Goal: Transaction & Acquisition: Purchase product/service

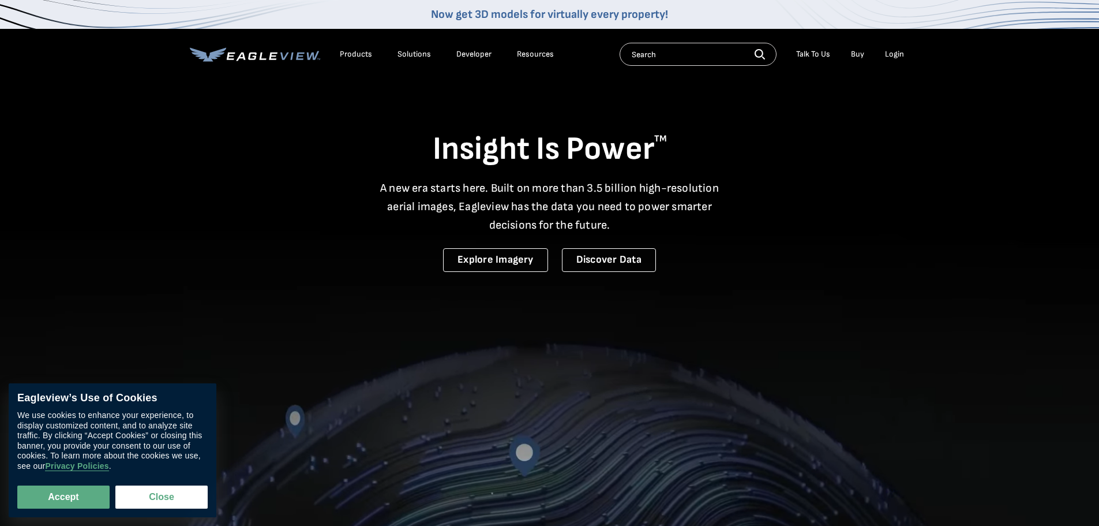
click at [411, 55] on div "Solutions" at bounding box center [414, 54] width 33 height 10
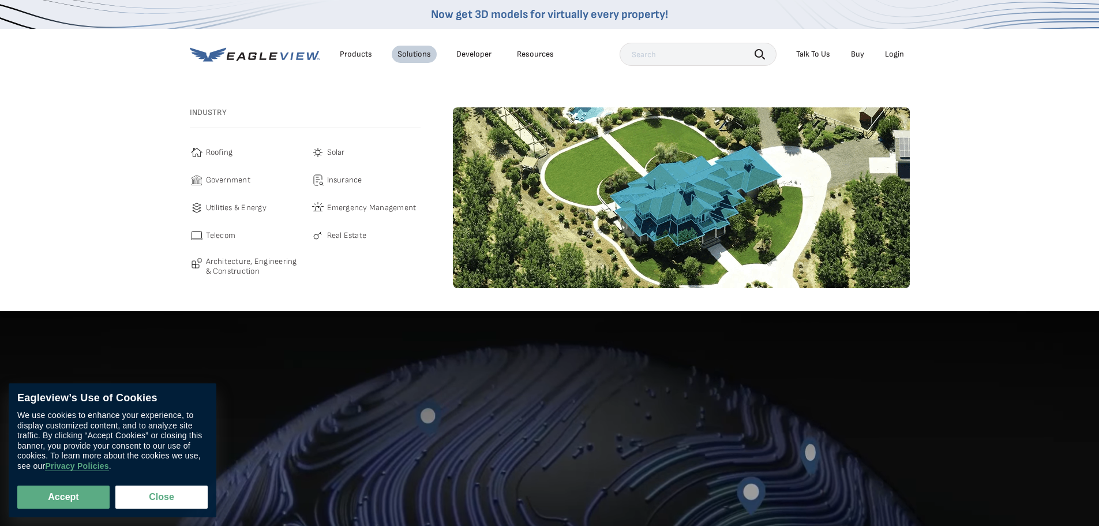
click at [220, 151] on span "Roofing" at bounding box center [219, 152] width 27 height 14
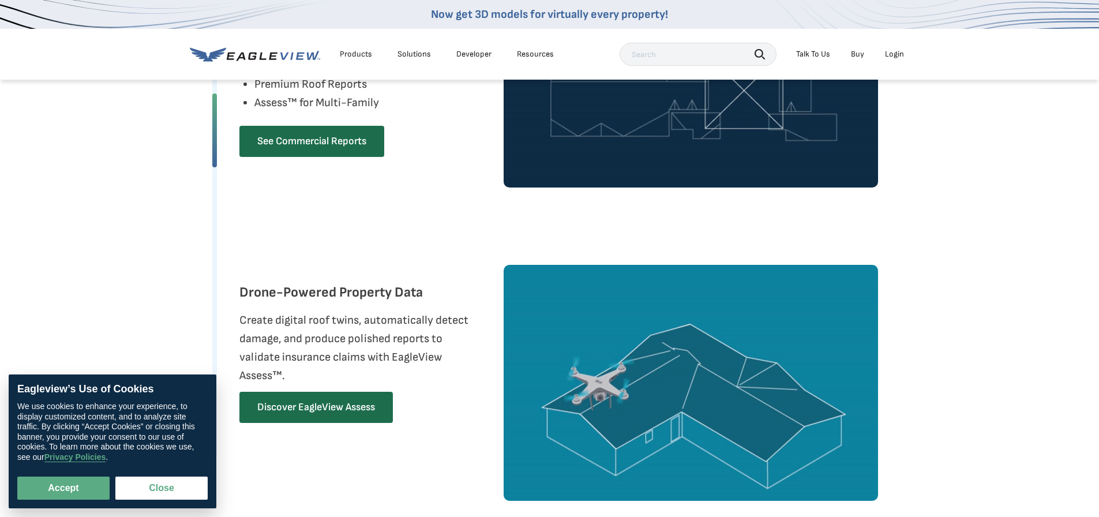
scroll to position [1096, 0]
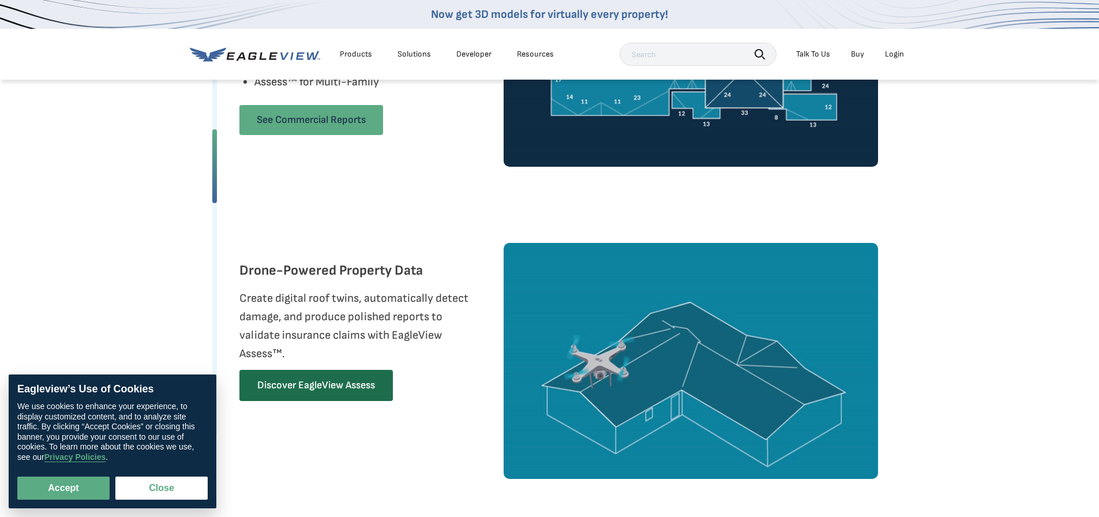
click at [300, 122] on link "See Commercial Reports" at bounding box center [311, 120] width 144 height 30
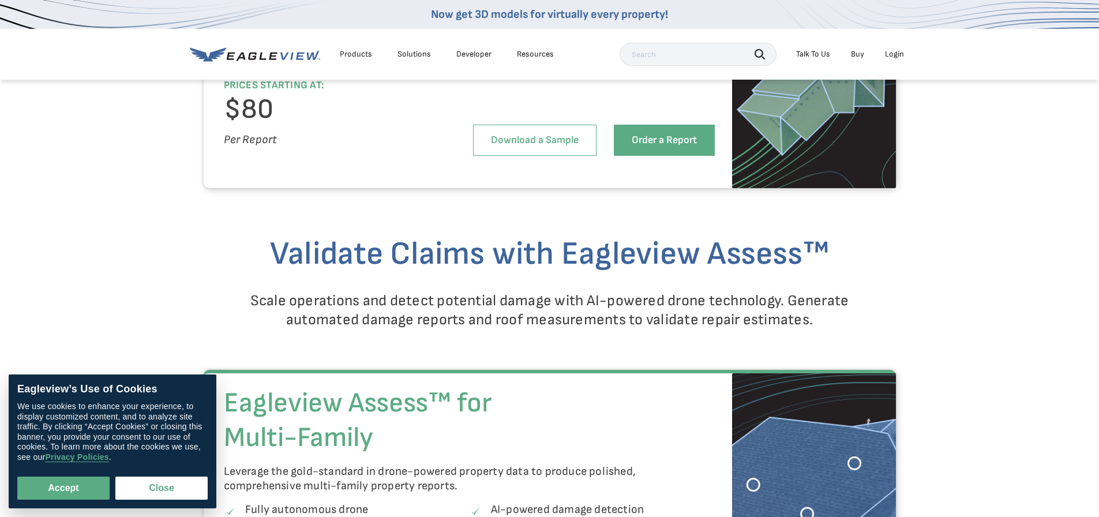
scroll to position [2019, 0]
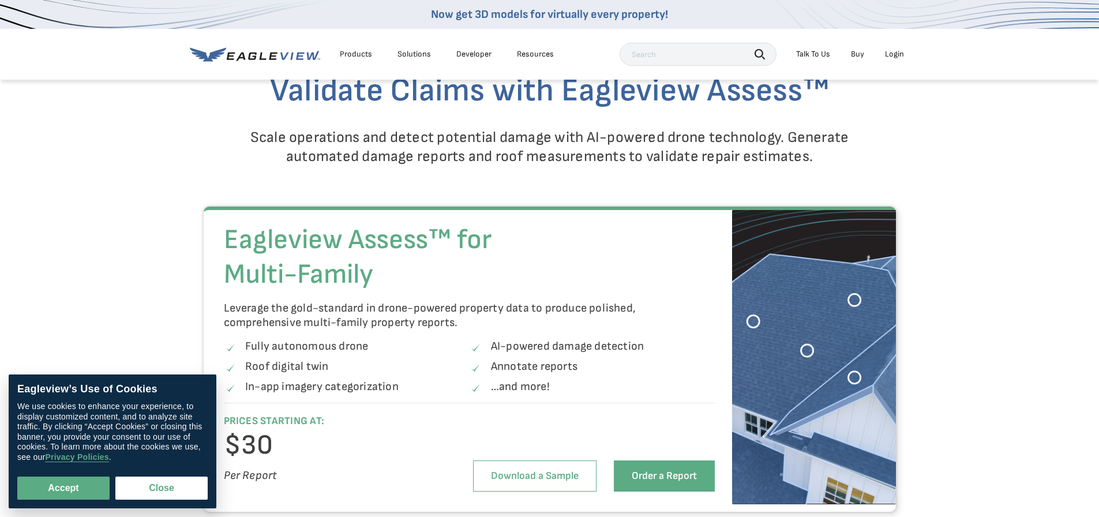
click at [858, 55] on link "Buy" at bounding box center [857, 54] width 13 height 10
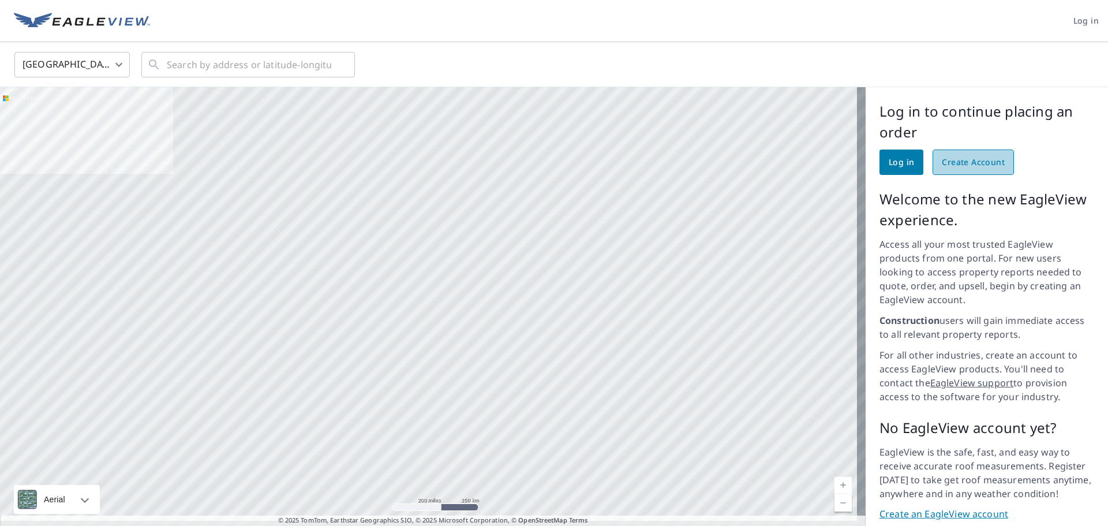
click at [964, 159] on span "Create Account" at bounding box center [973, 162] width 63 height 14
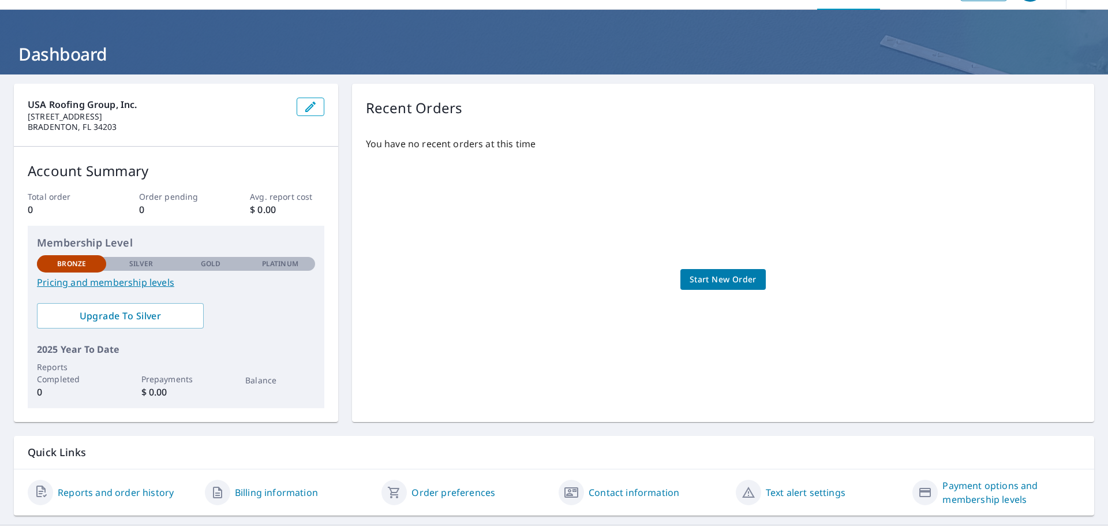
scroll to position [61, 0]
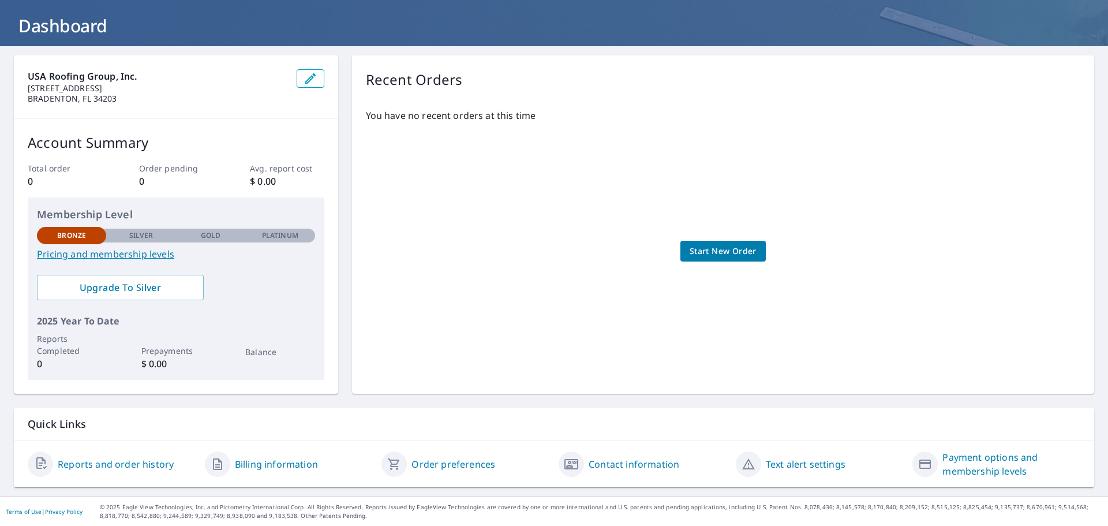
click at [711, 245] on span "Start New Order" at bounding box center [722, 251] width 67 height 14
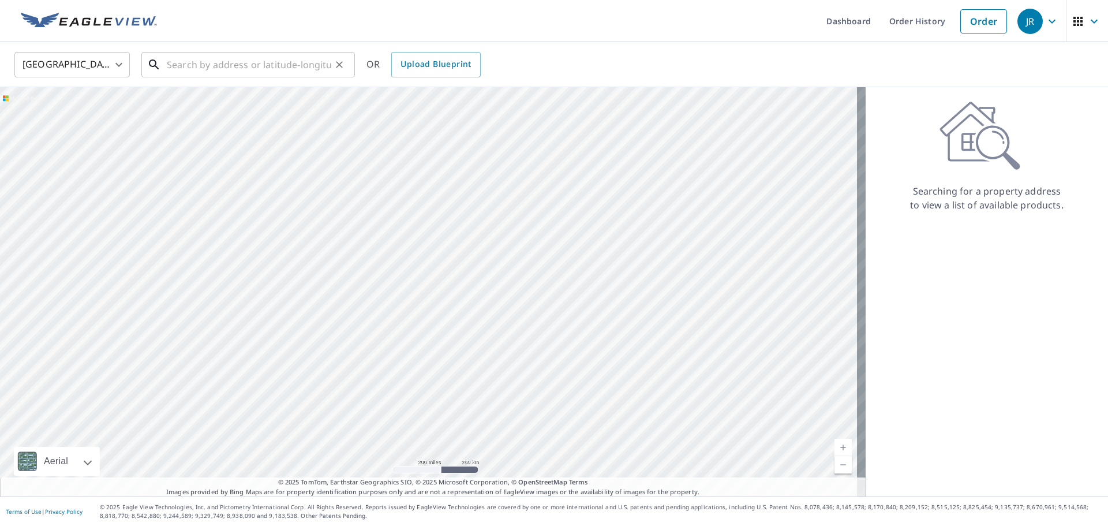
click at [186, 60] on input "text" at bounding box center [249, 64] width 164 height 32
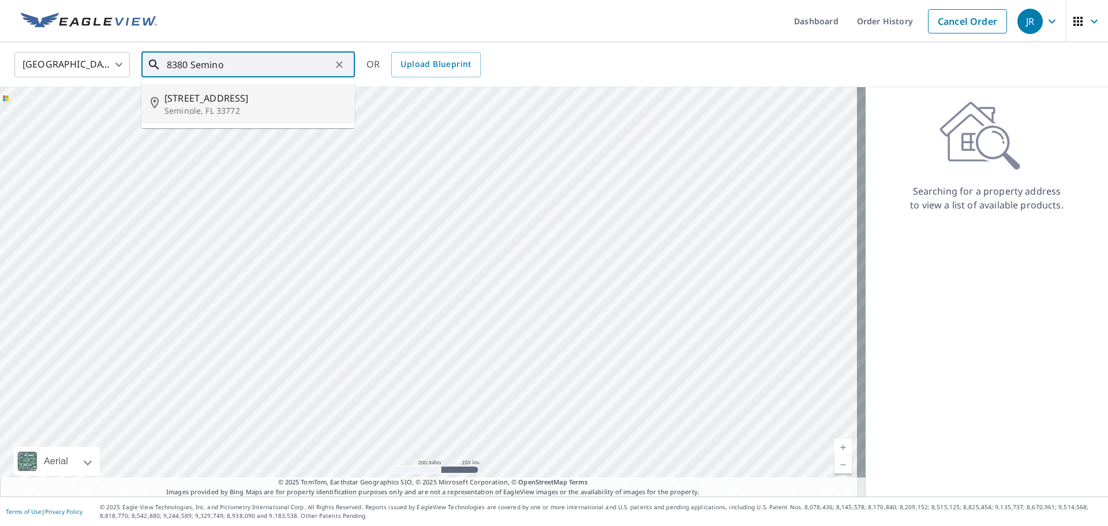
click at [199, 92] on span "8380 Seminole Blvd" at bounding box center [254, 98] width 181 height 14
type input "8380 Seminole Blvd Seminole, FL 33772"
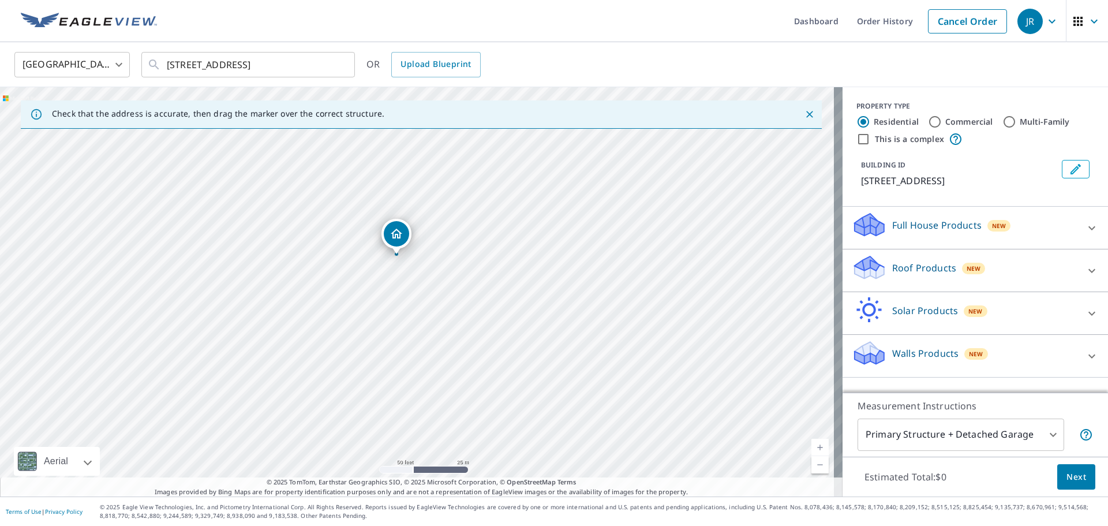
click at [928, 123] on input "Commercial" at bounding box center [935, 122] width 14 height 14
radio input "true"
type input "4"
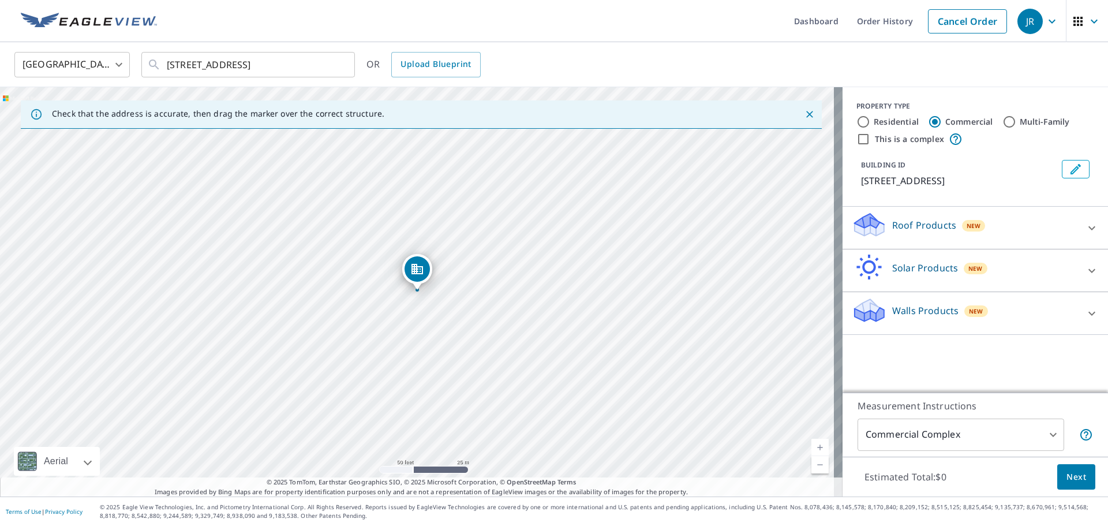
click at [1085, 230] on icon at bounding box center [1092, 228] width 14 height 14
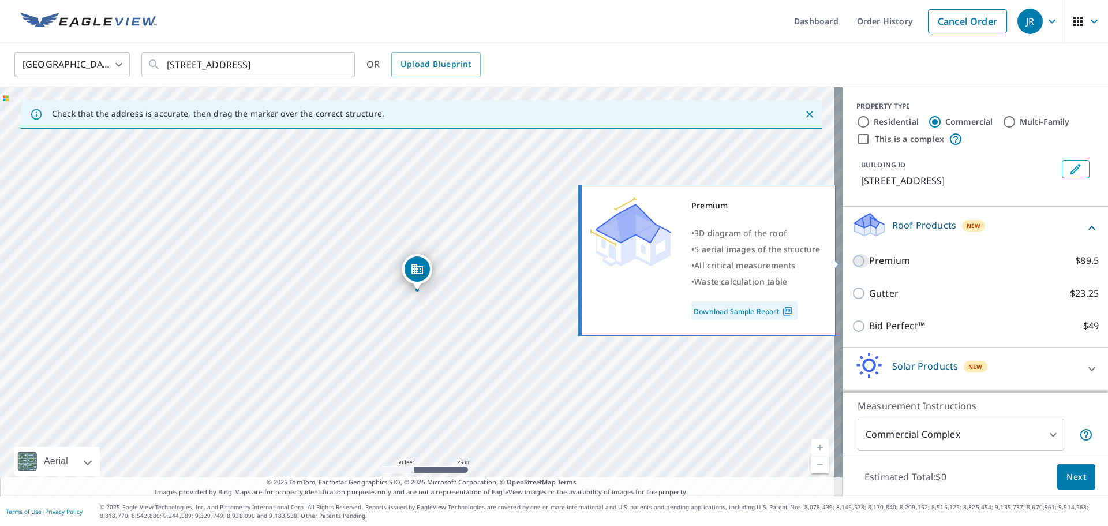
click at [852, 261] on input "Premium $89.5" at bounding box center [860, 261] width 17 height 14
checkbox input "true"
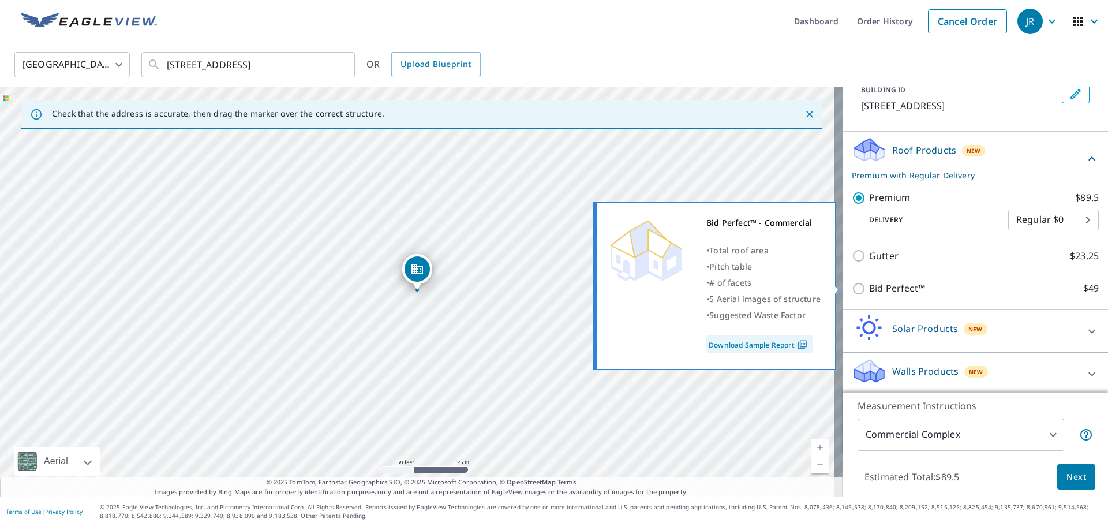
scroll to position [78, 0]
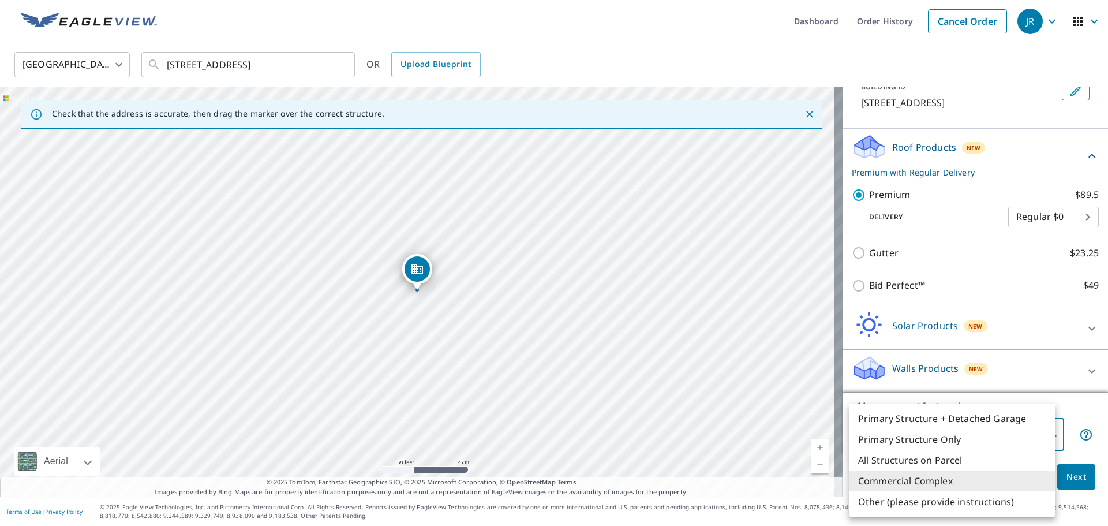
click at [1032, 431] on body "JR JR Dashboard Order History Cancel Order JR United States US ​ 8380 Seminole …" at bounding box center [554, 263] width 1108 height 526
click at [923, 438] on li "Primary Structure Only" at bounding box center [952, 439] width 207 height 21
type input "2"
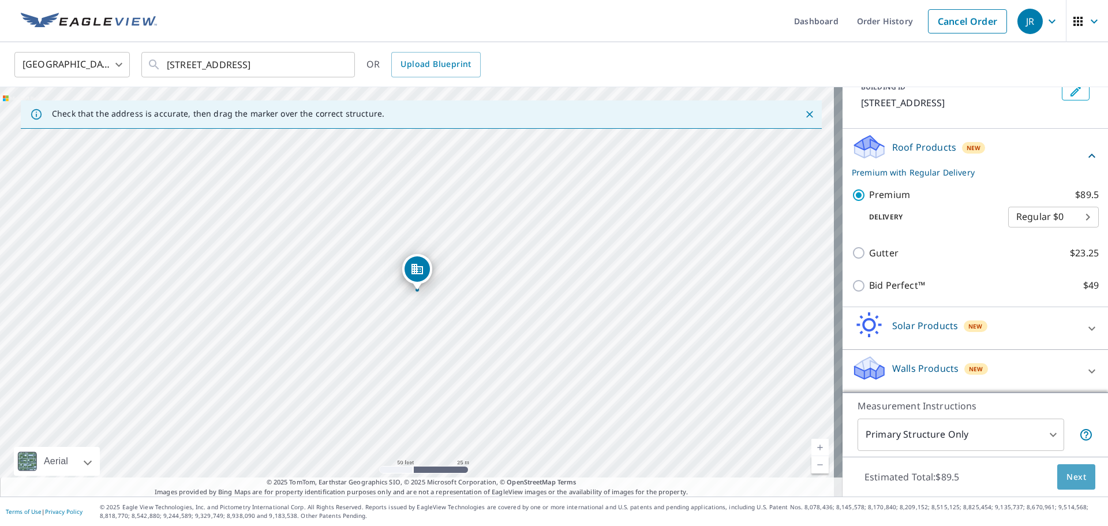
click at [1066, 475] on span "Next" at bounding box center [1076, 477] width 20 height 14
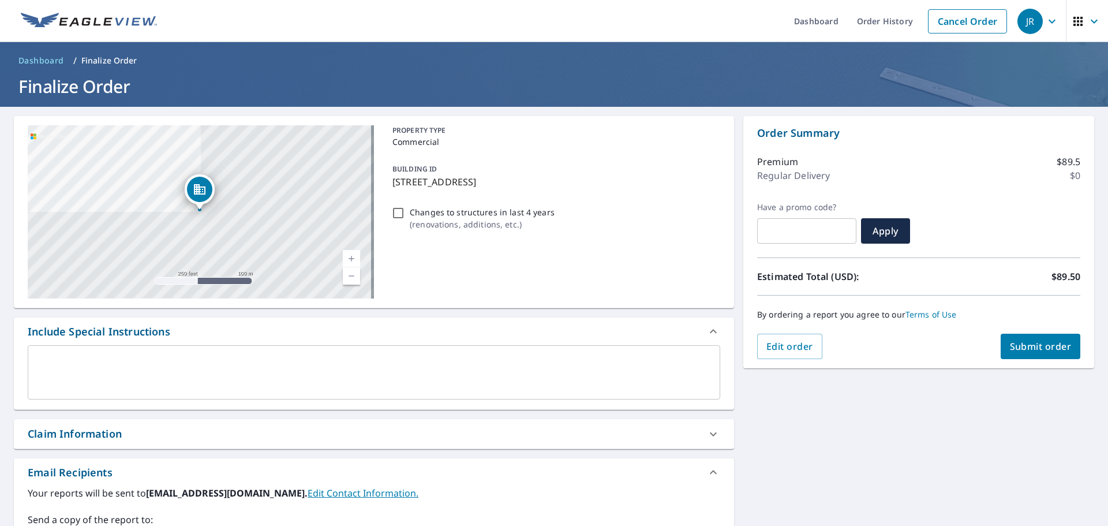
click at [395, 214] on input "Changes to structures in last 4 years ( renovations, additions, etc. )" at bounding box center [398, 213] width 14 height 14
click at [397, 213] on input "Changes to structures in last 4 years ( renovations, additions, etc. )" at bounding box center [398, 213] width 14 height 14
checkbox input "false"
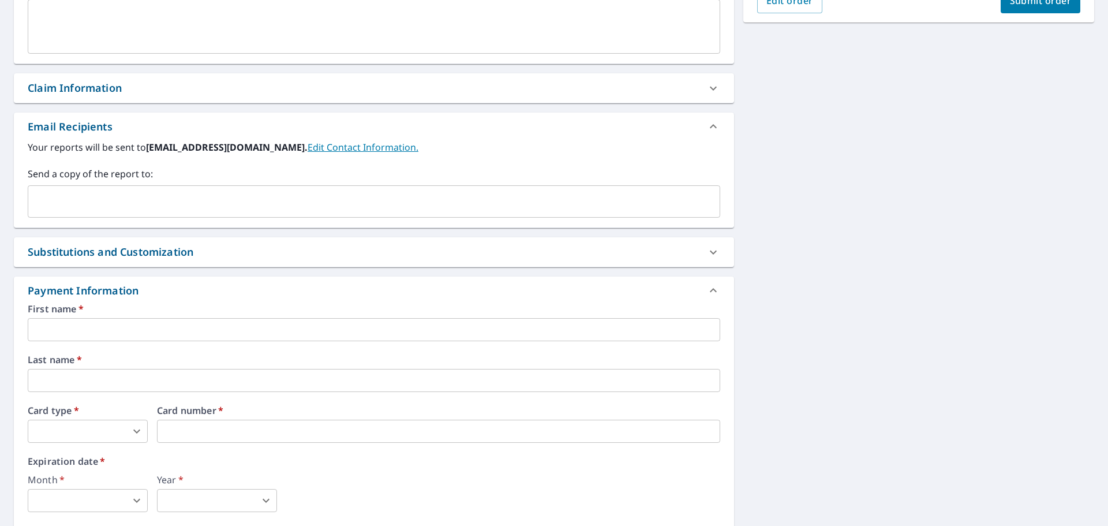
scroll to position [346, 0]
click at [102, 197] on input "text" at bounding box center [365, 201] width 665 height 22
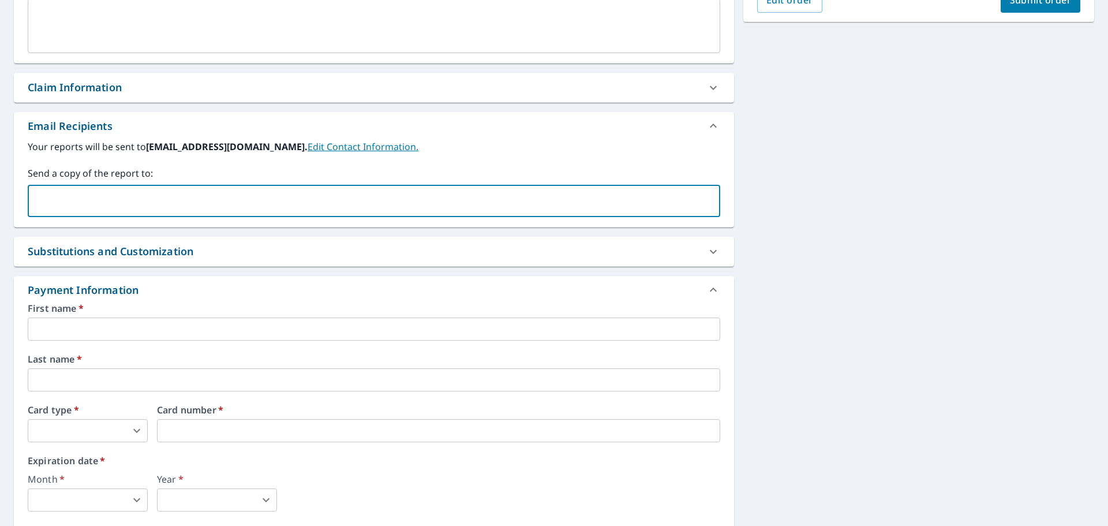
click at [83, 197] on input "text" at bounding box center [365, 201] width 665 height 22
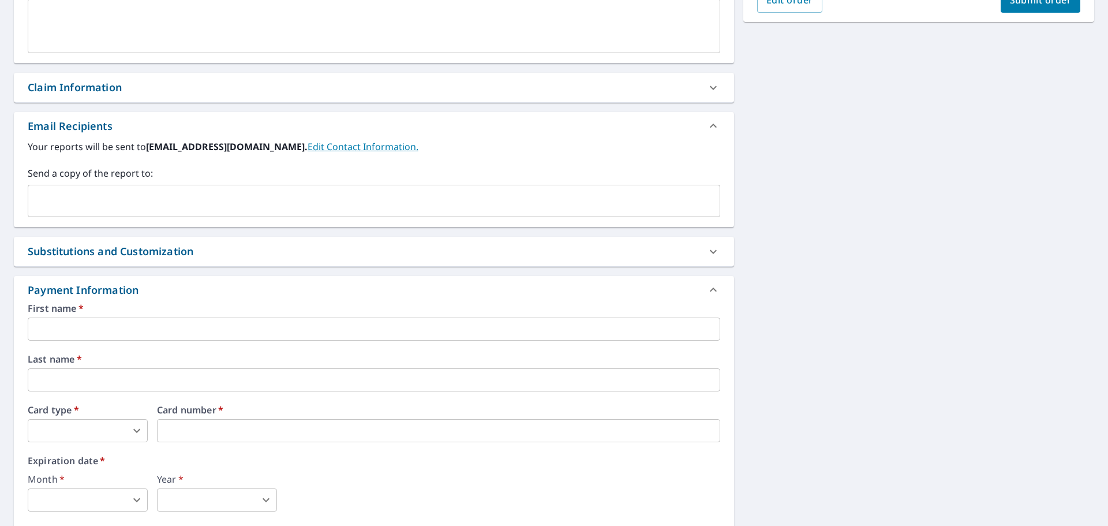
drag, startPoint x: 850, startPoint y: 262, endPoint x: 826, endPoint y: 278, distance: 29.6
click at [850, 262] on div "8380 Seminole Blvd Seminole, FL 33772 Aerial Road A standard road map Aerial A …" at bounding box center [554, 183] width 1108 height 844
click at [708, 254] on icon at bounding box center [713, 252] width 14 height 14
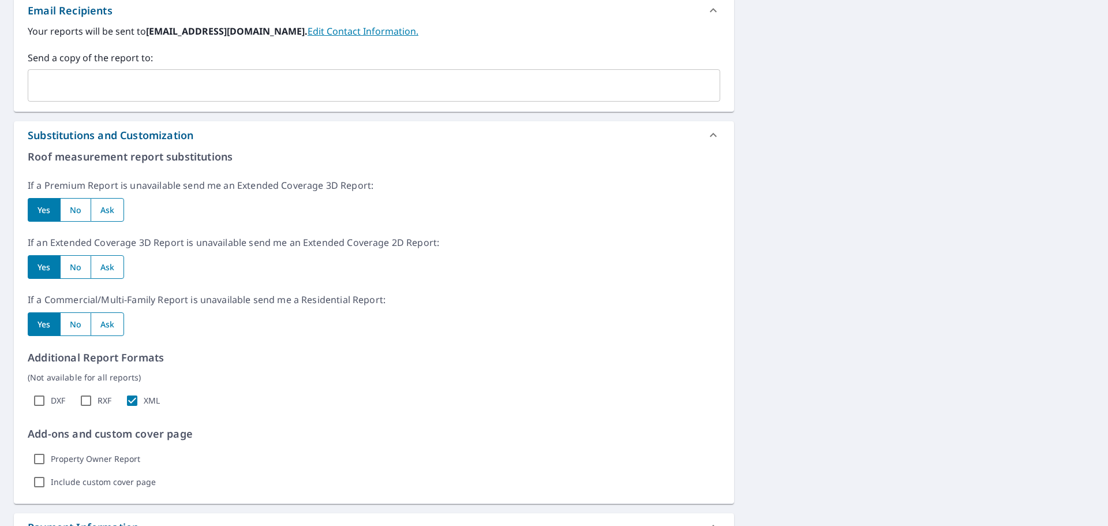
scroll to position [750, 0]
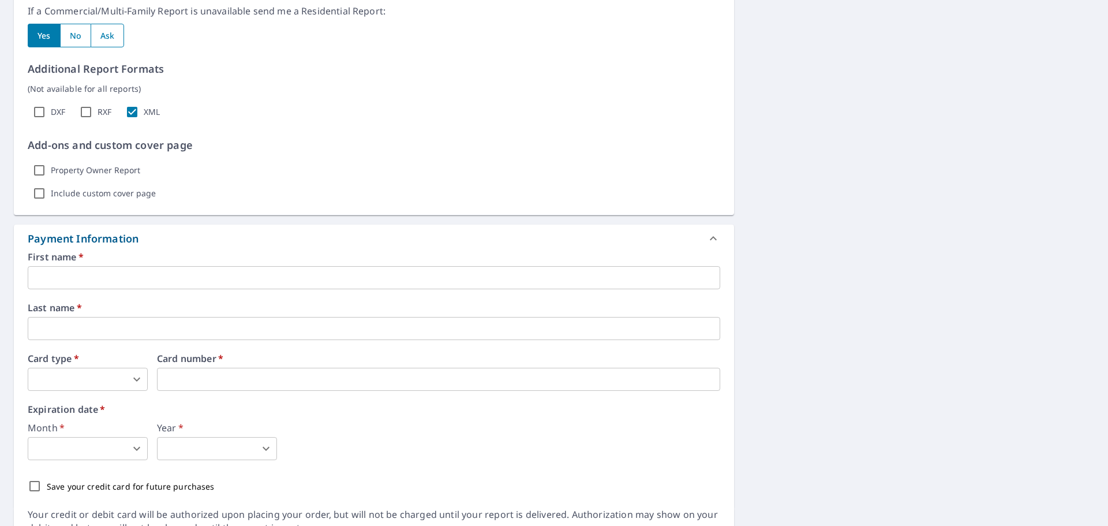
click at [69, 278] on input "text" at bounding box center [374, 277] width 692 height 23
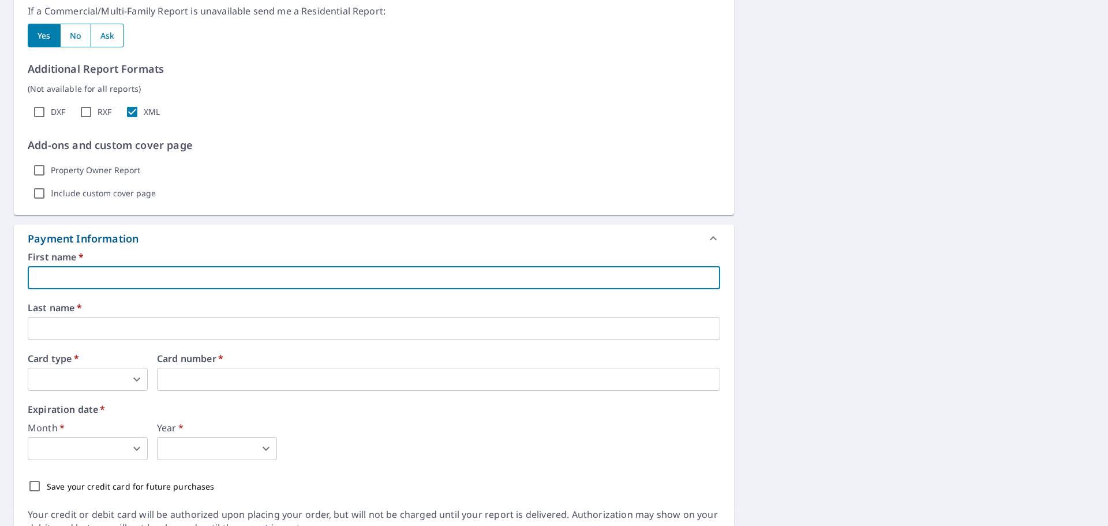
type input "Joseph"
type input "joe.rogers@usa-groups.com"
type input "Rogers"
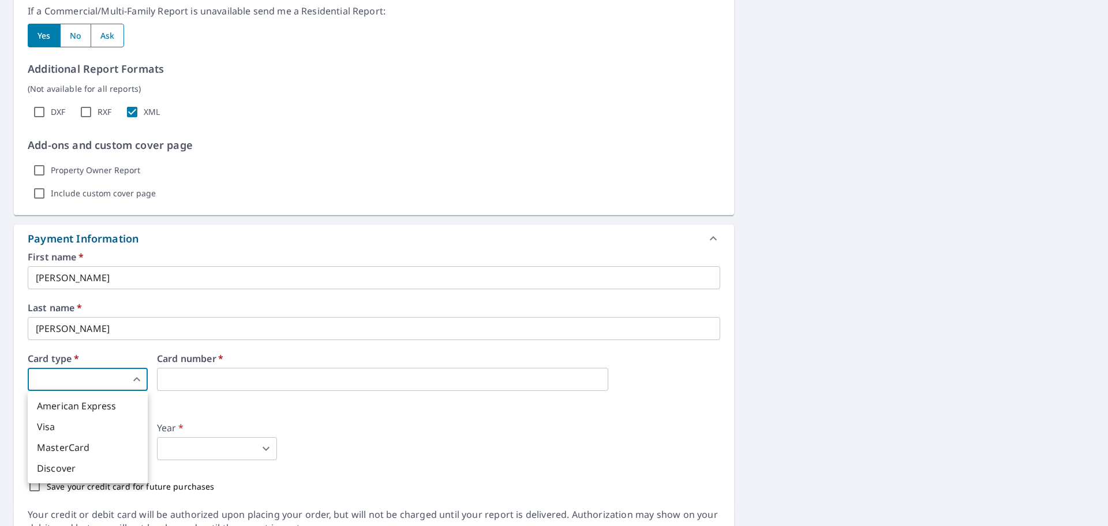
click at [108, 376] on body "JR JR Dashboard Order History Cancel Order JR Dashboard / Finalize Order Finali…" at bounding box center [554, 263] width 1108 height 526
click at [59, 427] on li "Visa" at bounding box center [88, 426] width 120 height 21
type input "2"
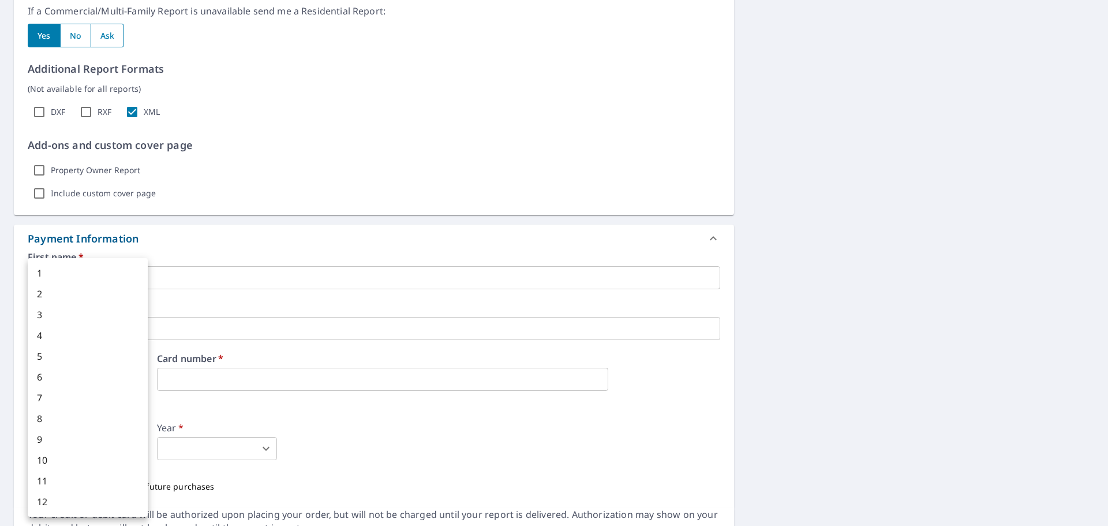
click at [117, 448] on body "JR JR Dashboard Order History Cancel Order JR Dashboard / Finalize Order Finali…" at bounding box center [554, 263] width 1108 height 526
drag, startPoint x: 63, startPoint y: 452, endPoint x: 59, endPoint y: 447, distance: 6.5
click at [62, 451] on li "10" at bounding box center [88, 459] width 120 height 21
type input "10"
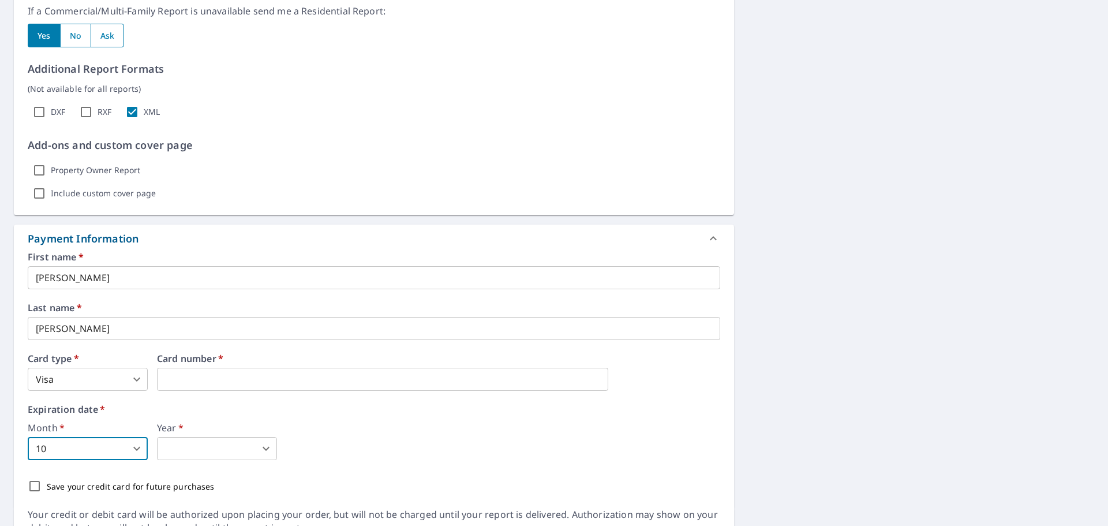
click at [229, 445] on body "JR JR Dashboard Order History Cancel Order JR Dashboard / Finalize Order Finali…" at bounding box center [554, 263] width 1108 height 526
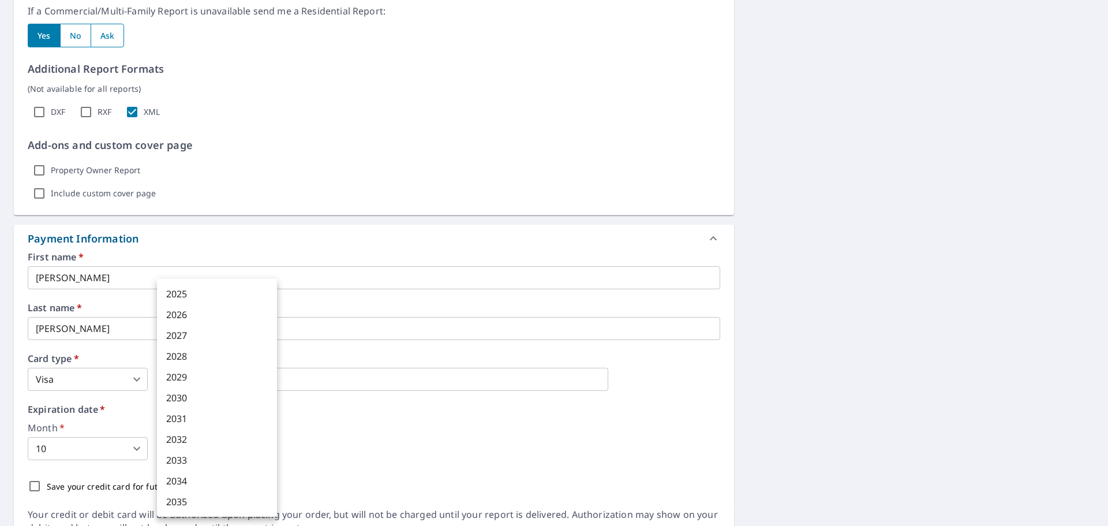
click at [190, 360] on li "2028" at bounding box center [217, 356] width 120 height 21
type input "2028"
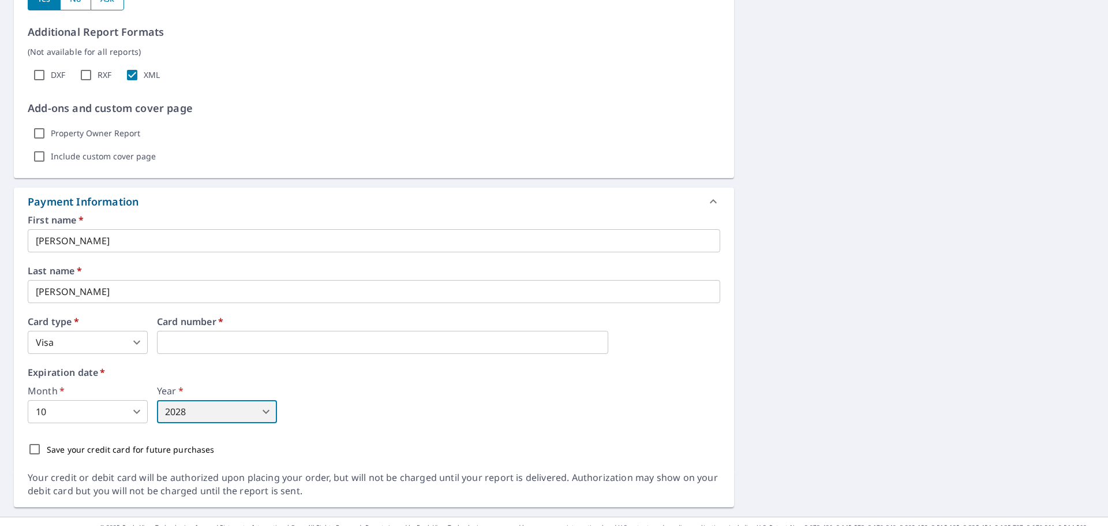
scroll to position [807, 0]
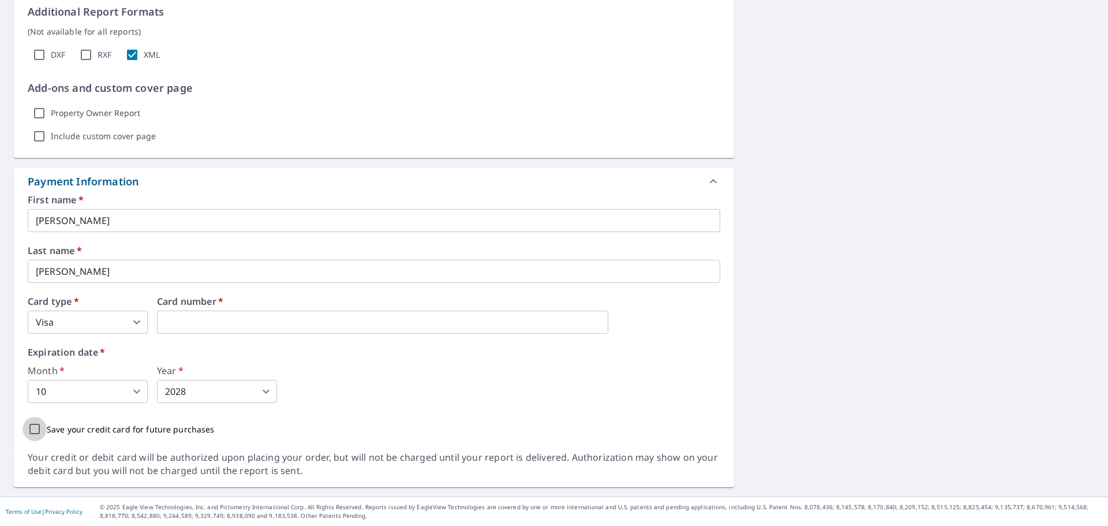
click at [31, 420] on input "Save your credit card for future purchases" at bounding box center [35, 429] width 24 height 24
checkbox input "true"
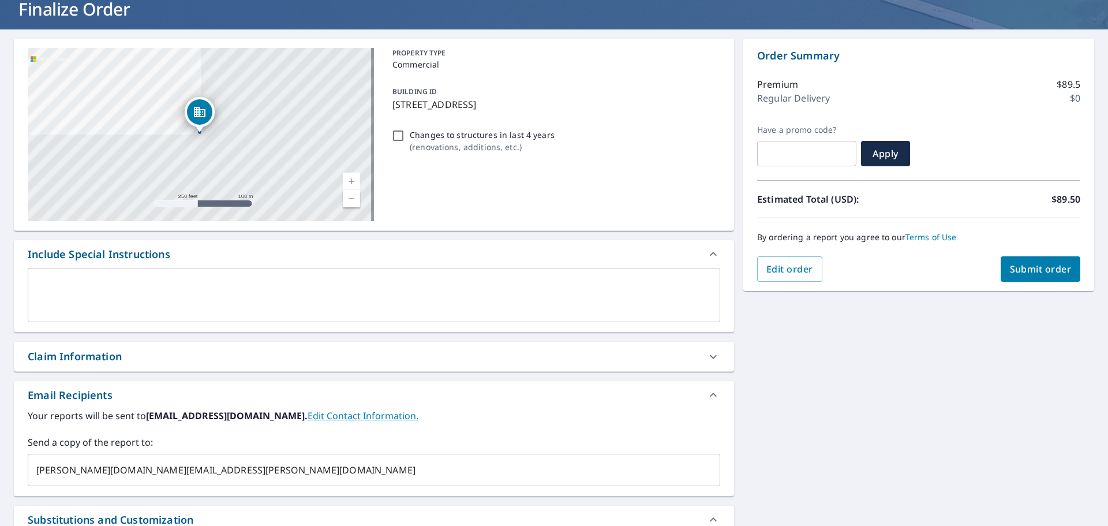
scroll to position [57, 0]
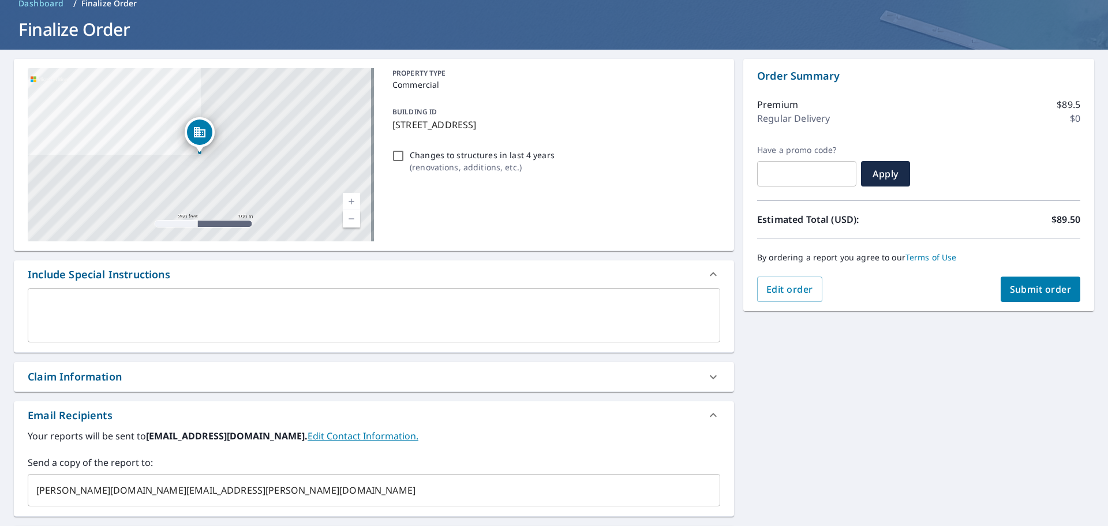
click at [1033, 286] on span "Submit order" at bounding box center [1041, 289] width 62 height 13
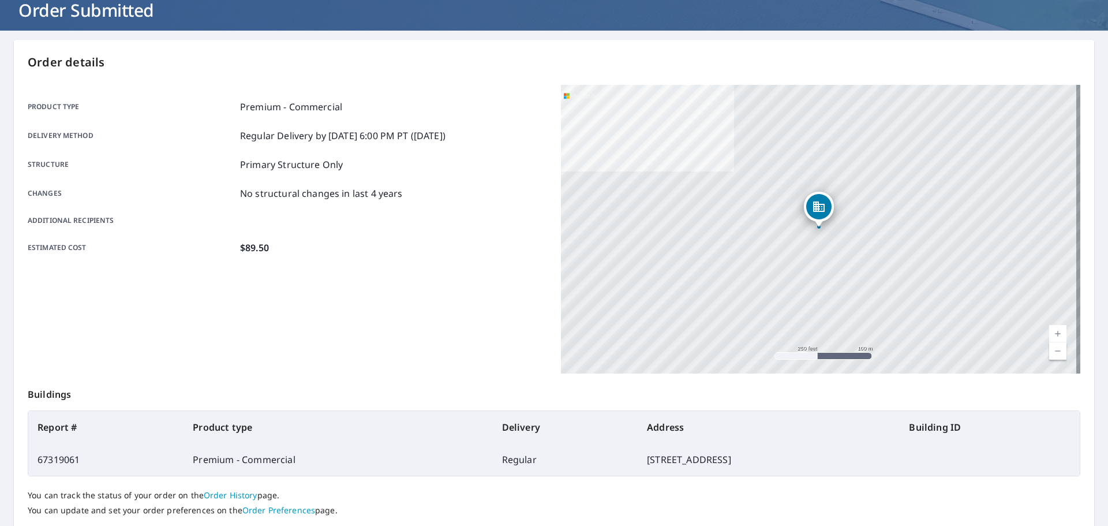
scroll to position [153, 0]
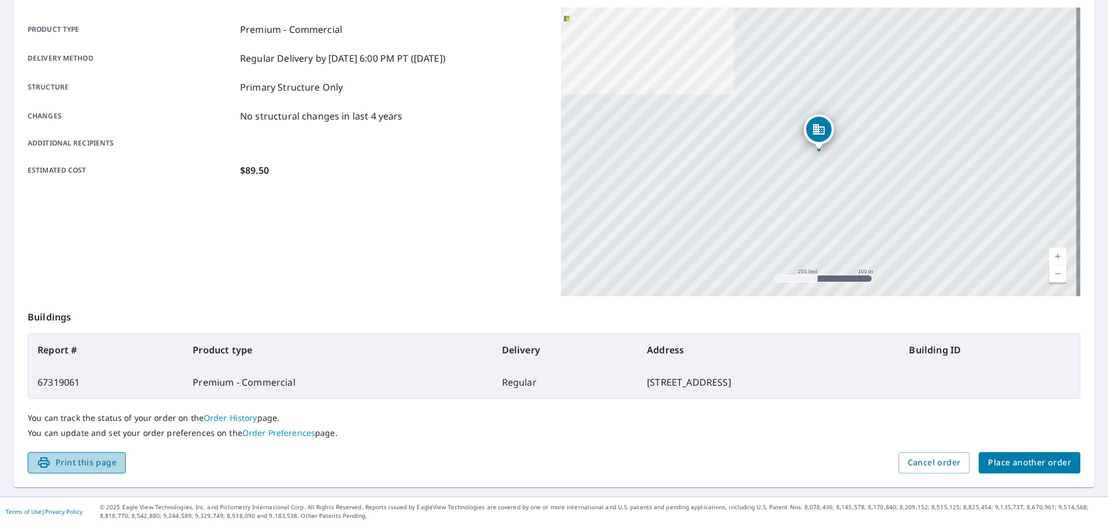
click at [97, 464] on span "Print this page" at bounding box center [77, 462] width 80 height 14
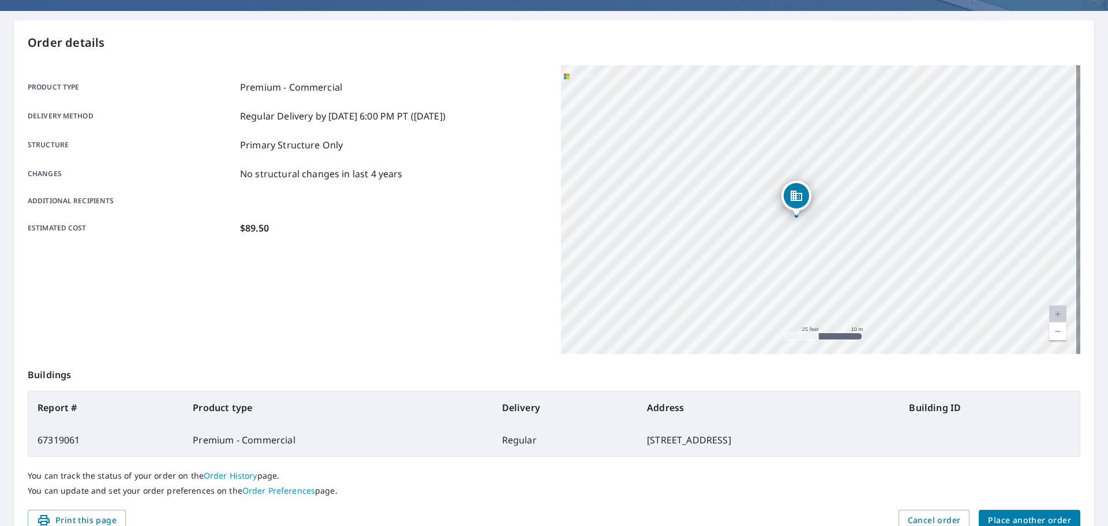
drag, startPoint x: 884, startPoint y: 148, endPoint x: 818, endPoint y: 253, distance: 123.4
click at [818, 253] on div "8380 Seminole Blvd Seminole, FL 33772" at bounding box center [820, 209] width 519 height 288
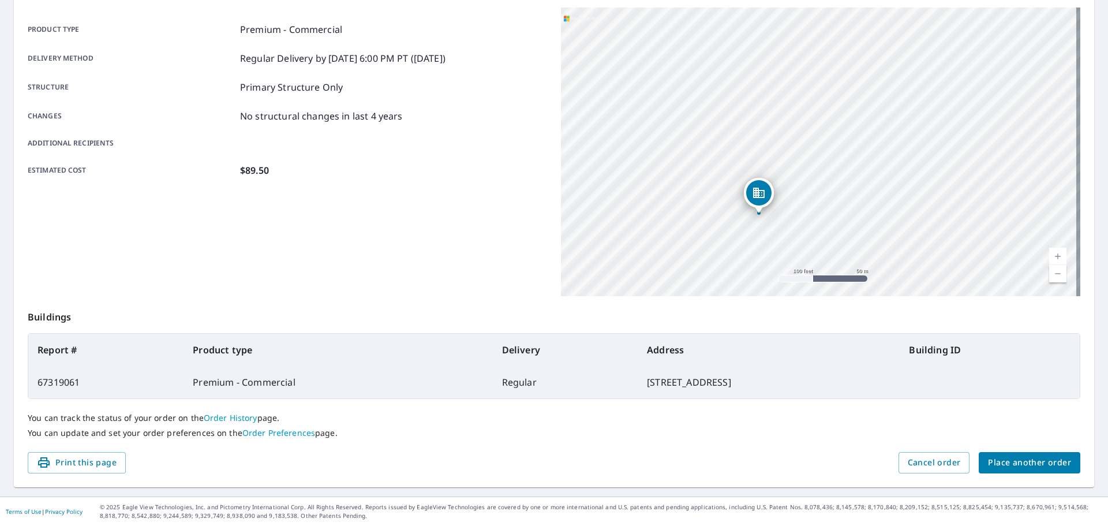
scroll to position [0, 0]
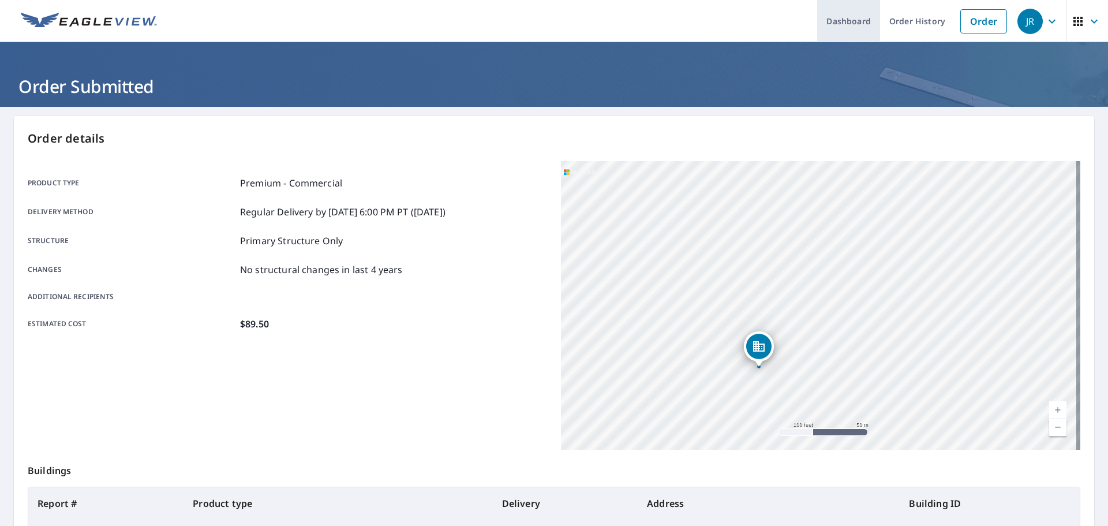
click at [835, 22] on link "Dashboard" at bounding box center [848, 21] width 63 height 42
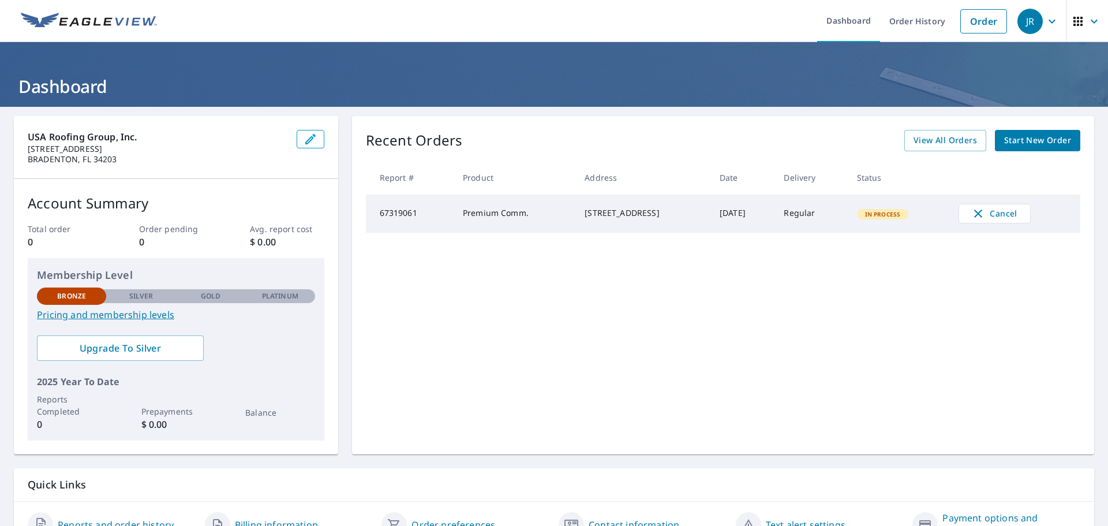
scroll to position [61, 0]
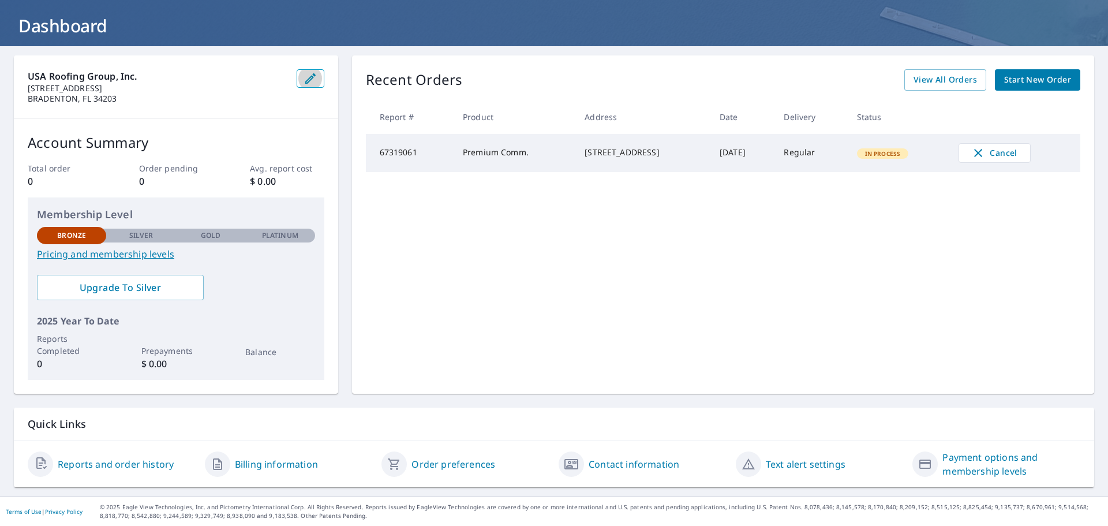
click at [299, 78] on button "button" at bounding box center [311, 78] width 28 height 18
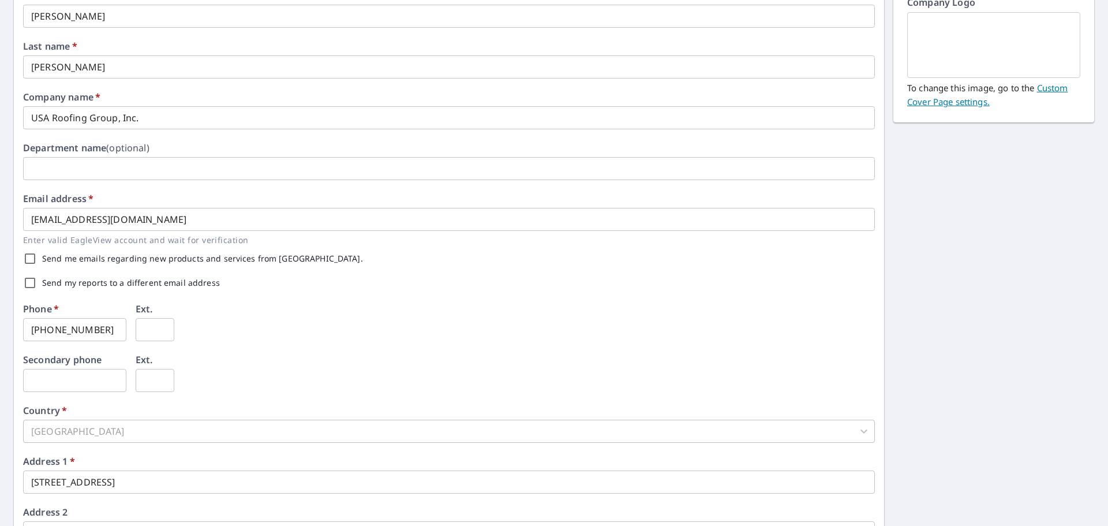
scroll to position [287, 0]
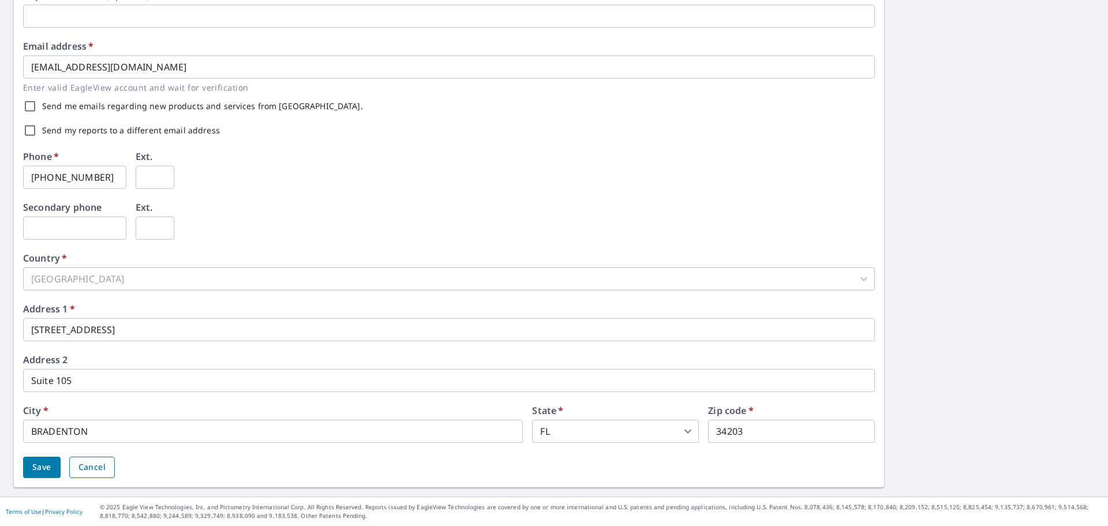
click at [80, 471] on span "Cancel" at bounding box center [91, 467] width 27 height 14
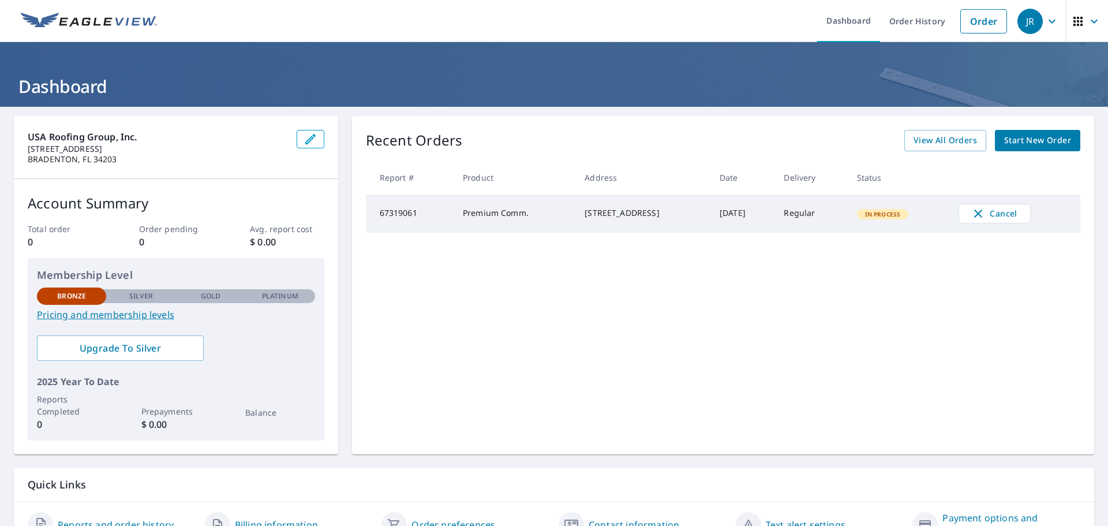
click at [136, 314] on link "Pricing and membership levels" at bounding box center [176, 315] width 278 height 14
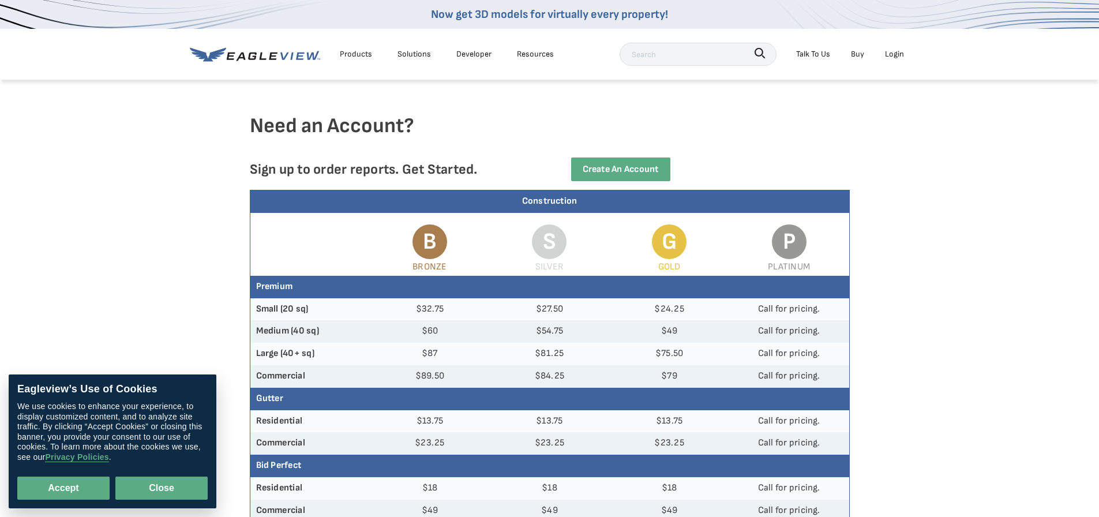
click at [169, 489] on button "Close" at bounding box center [161, 488] width 92 height 23
